Goal: Find specific page/section: Find specific page/section

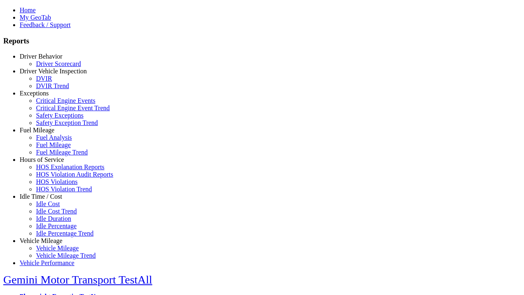
click at [47, 97] on link "Exceptions" at bounding box center [34, 93] width 29 height 7
click at [53, 111] on link "Critical Engine Event Trend" at bounding box center [73, 107] width 74 height 7
type input "*********"
